Goal: Information Seeking & Learning: Check status

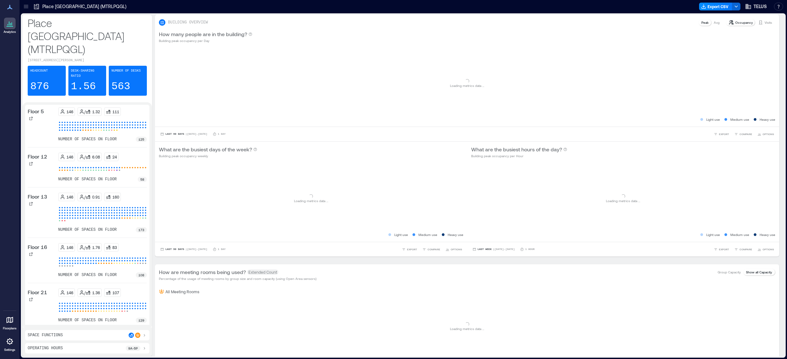
click at [25, 7] on icon at bounding box center [26, 6] width 7 height 7
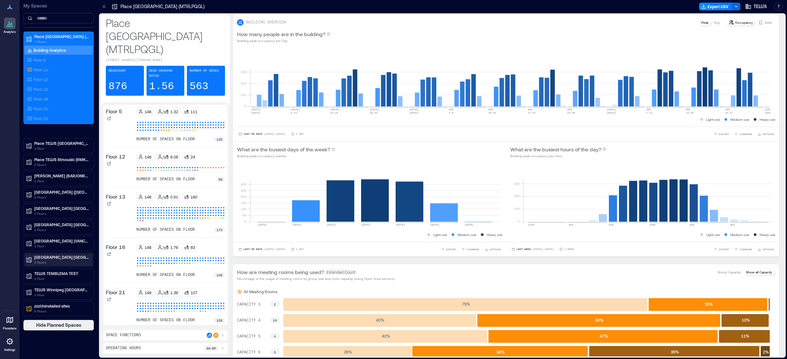
click at [56, 260] on p "3 Floors" at bounding box center [61, 262] width 55 height 5
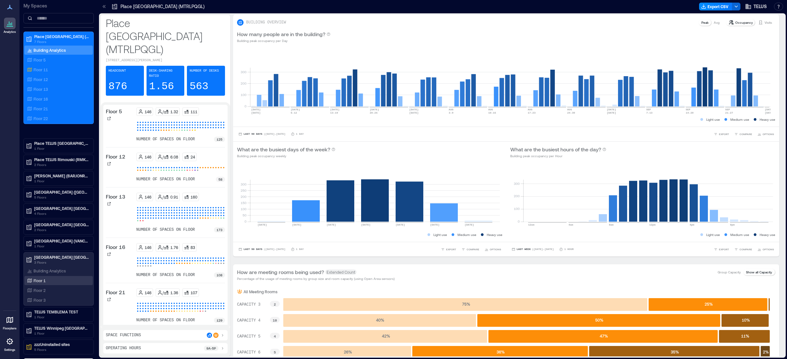
click at [42, 280] on p "Floor 1" at bounding box center [40, 280] width 12 height 5
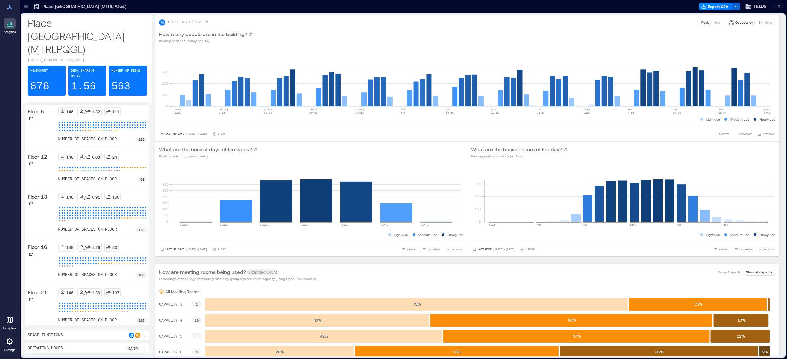
click at [27, 7] on icon at bounding box center [26, 6] width 7 height 7
